Goal: Navigation & Orientation: Find specific page/section

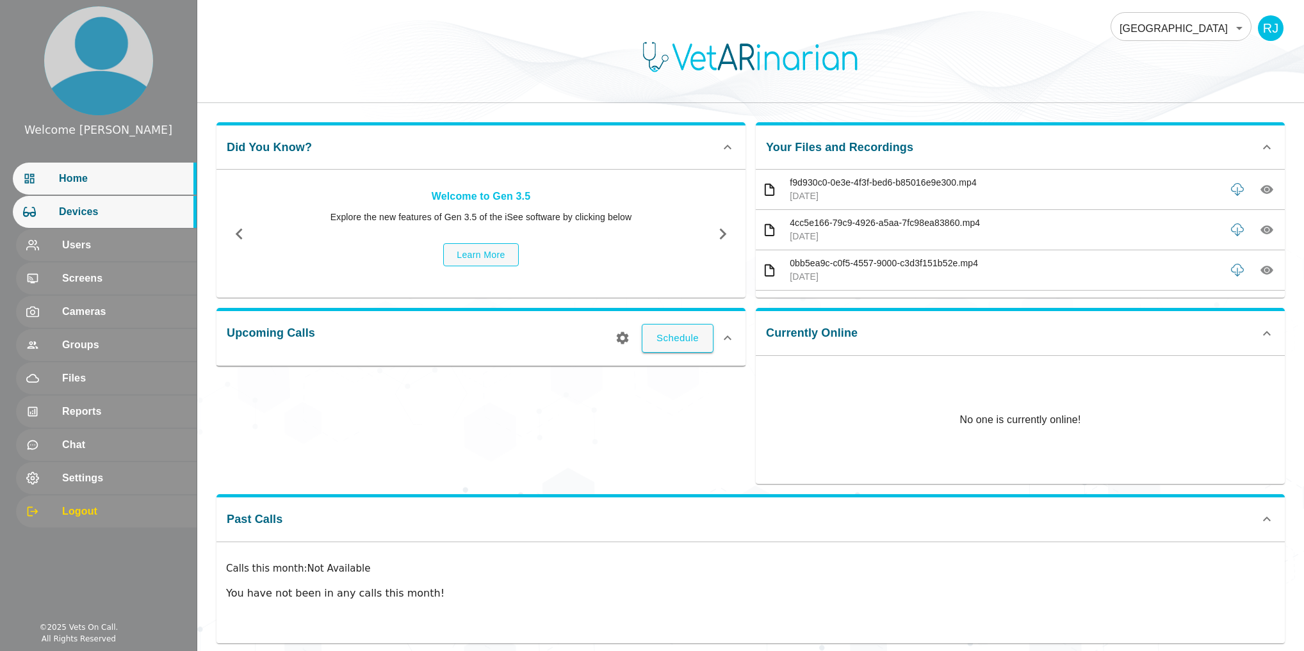
click at [92, 214] on span "Devices" at bounding box center [122, 211] width 127 height 15
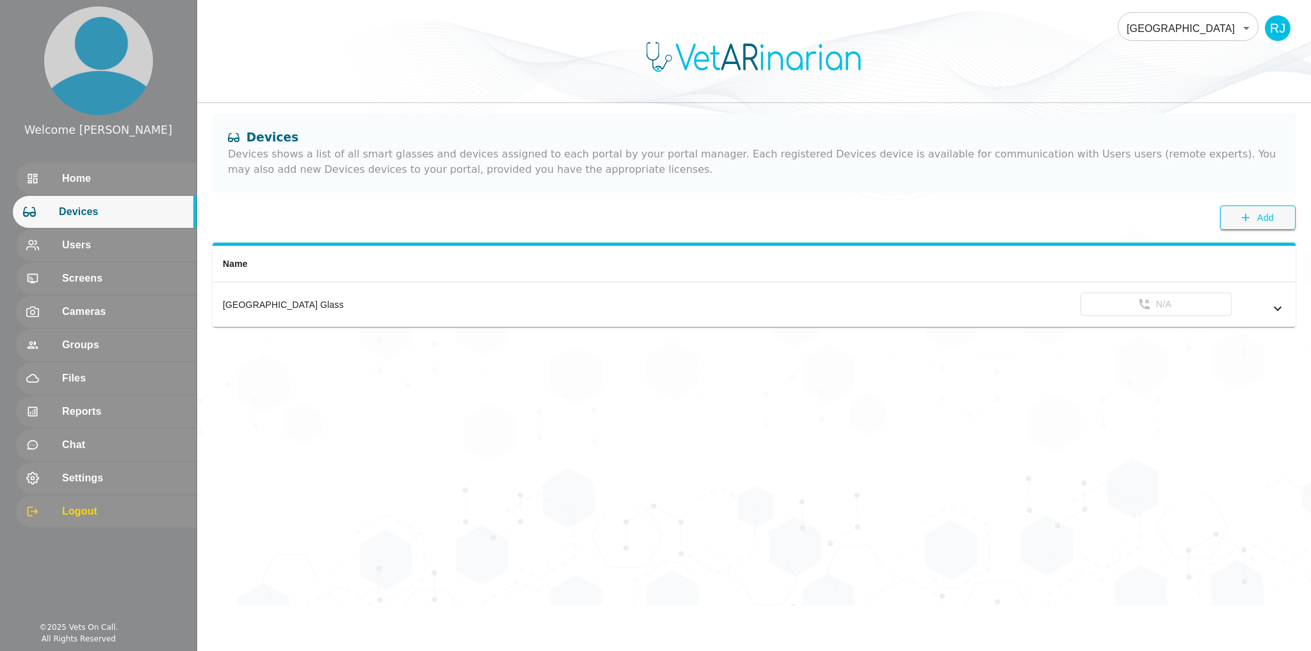
click at [651, 23] on body "Welcome [PERSON_NAME] Home Devices Users Screens Cameras Groups Files Reports C…" at bounding box center [655, 303] width 1311 height 606
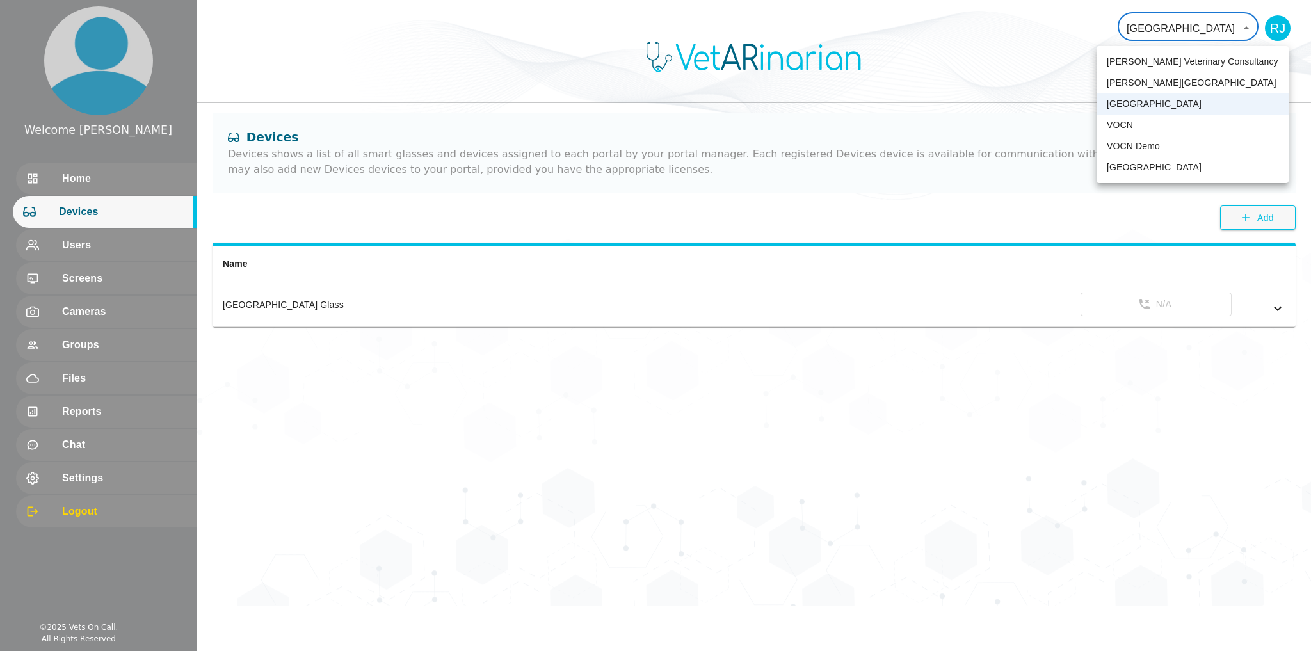
click at [651, 141] on li "VOCN Demo" at bounding box center [1193, 146] width 192 height 21
type input "158"
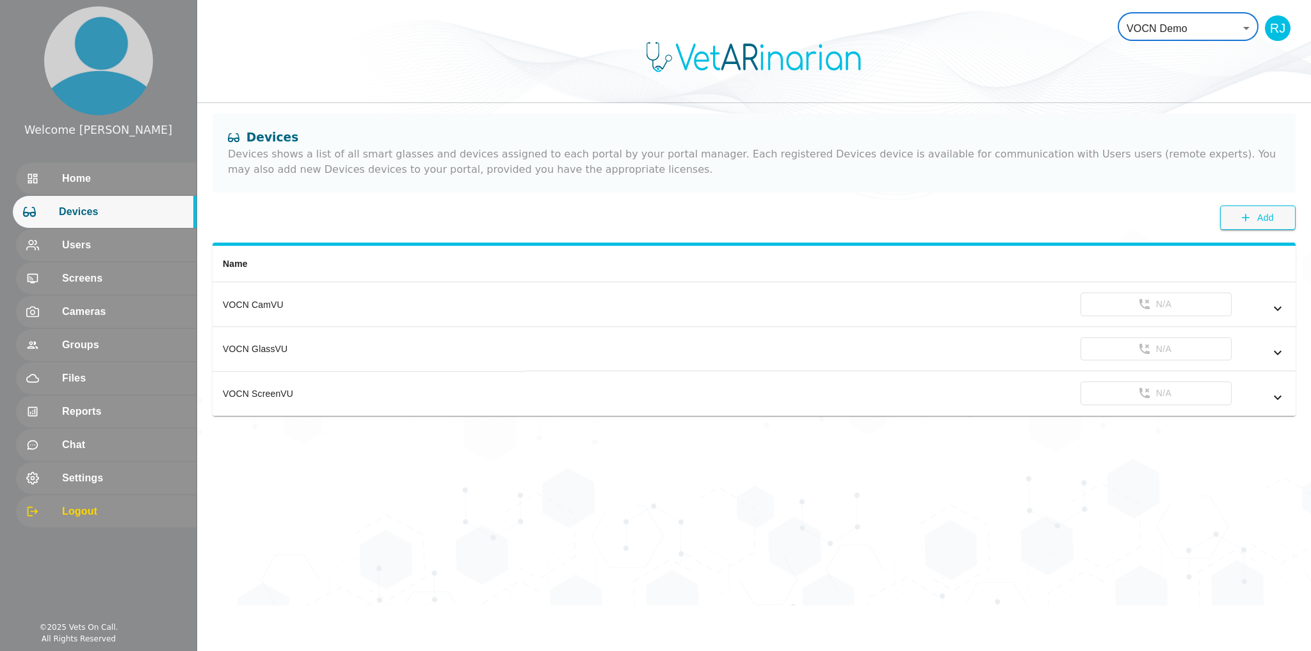
click at [651, 26] on body "Welcome [PERSON_NAME] Home Devices Users Screens Cameras Groups Files Reports C…" at bounding box center [655, 303] width 1311 height 606
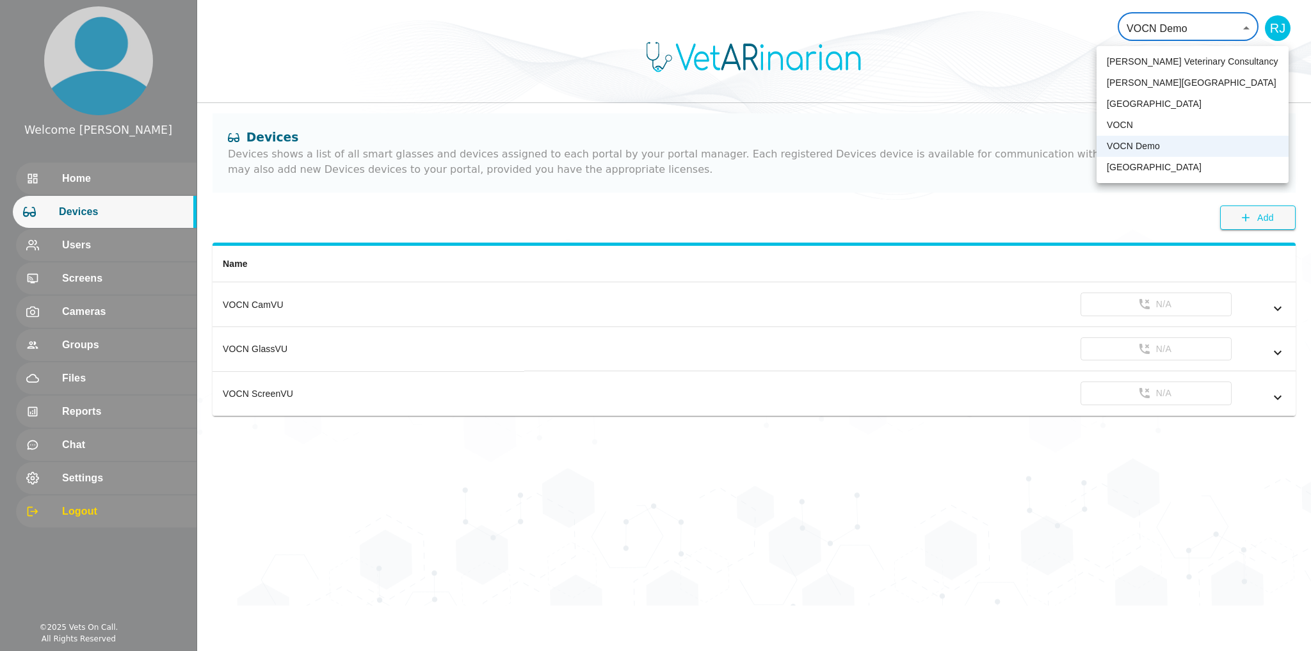
click at [651, 26] on div at bounding box center [655, 325] width 1311 height 651
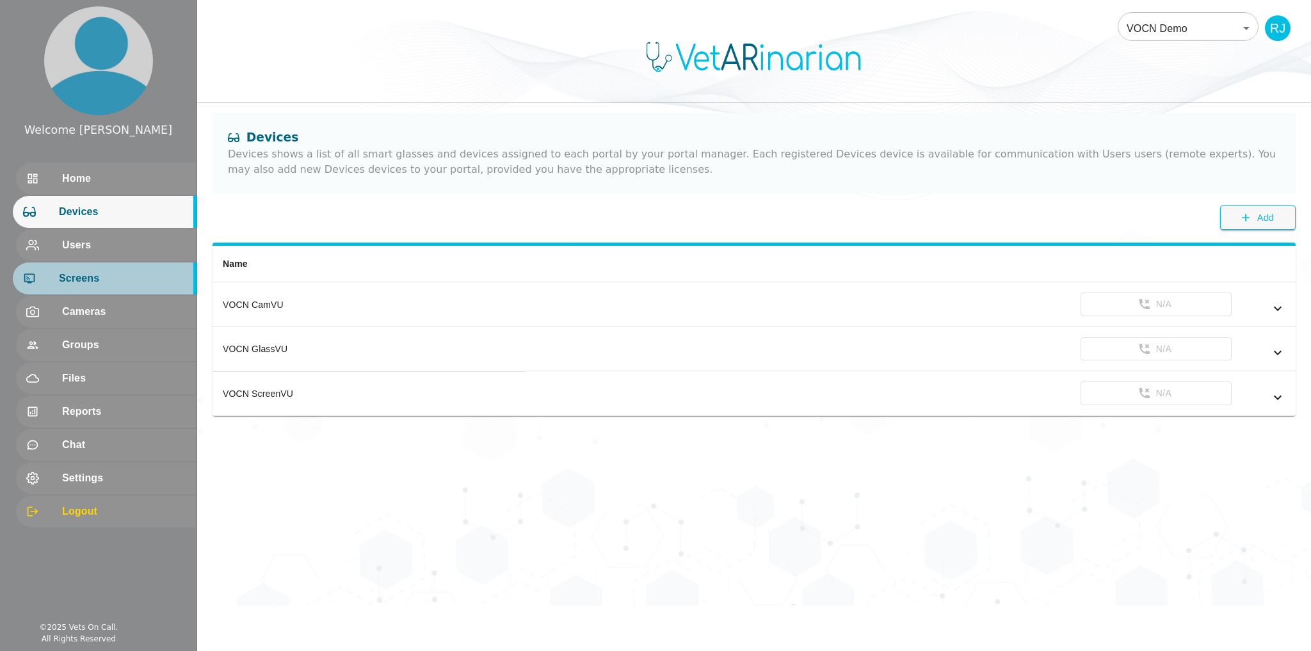
click at [79, 278] on span "Screens" at bounding box center [122, 278] width 127 height 15
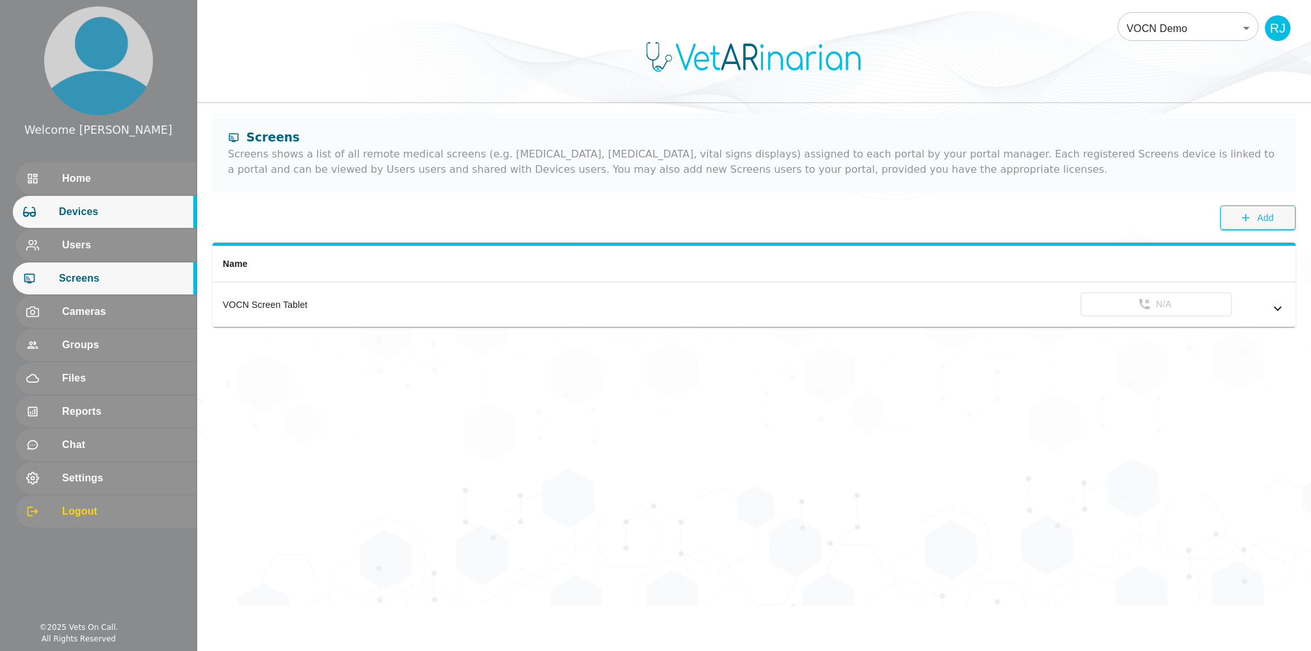
click at [76, 218] on span "Devices" at bounding box center [122, 211] width 127 height 15
